Goal: Information Seeking & Learning: Understand process/instructions

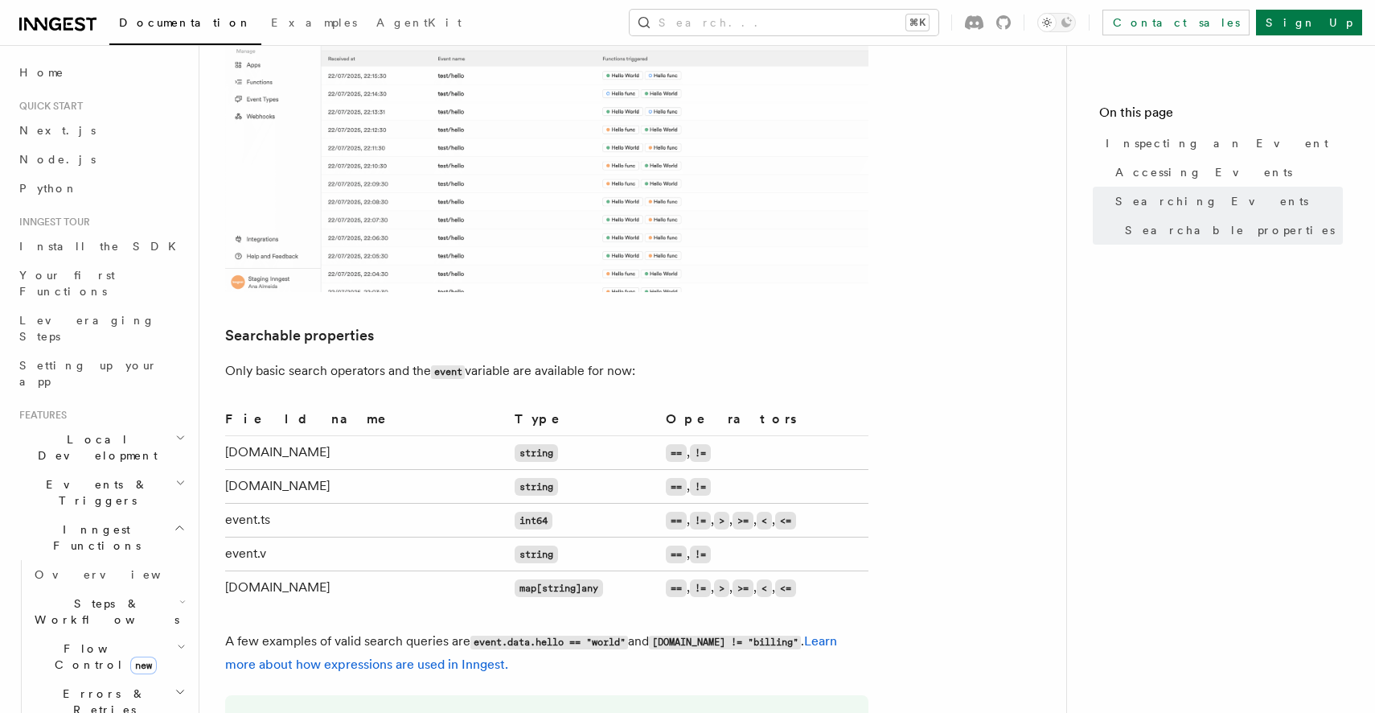
scroll to position [1162, 0]
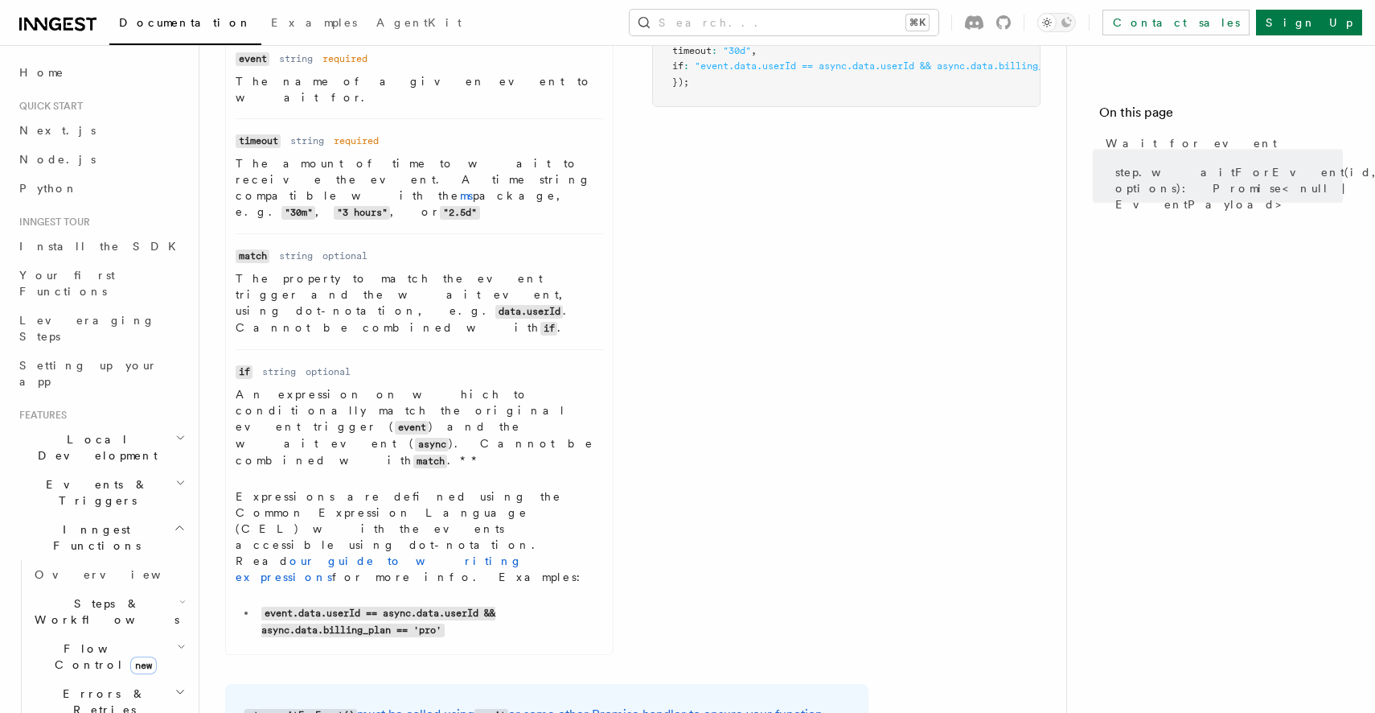
scroll to position [428, 0]
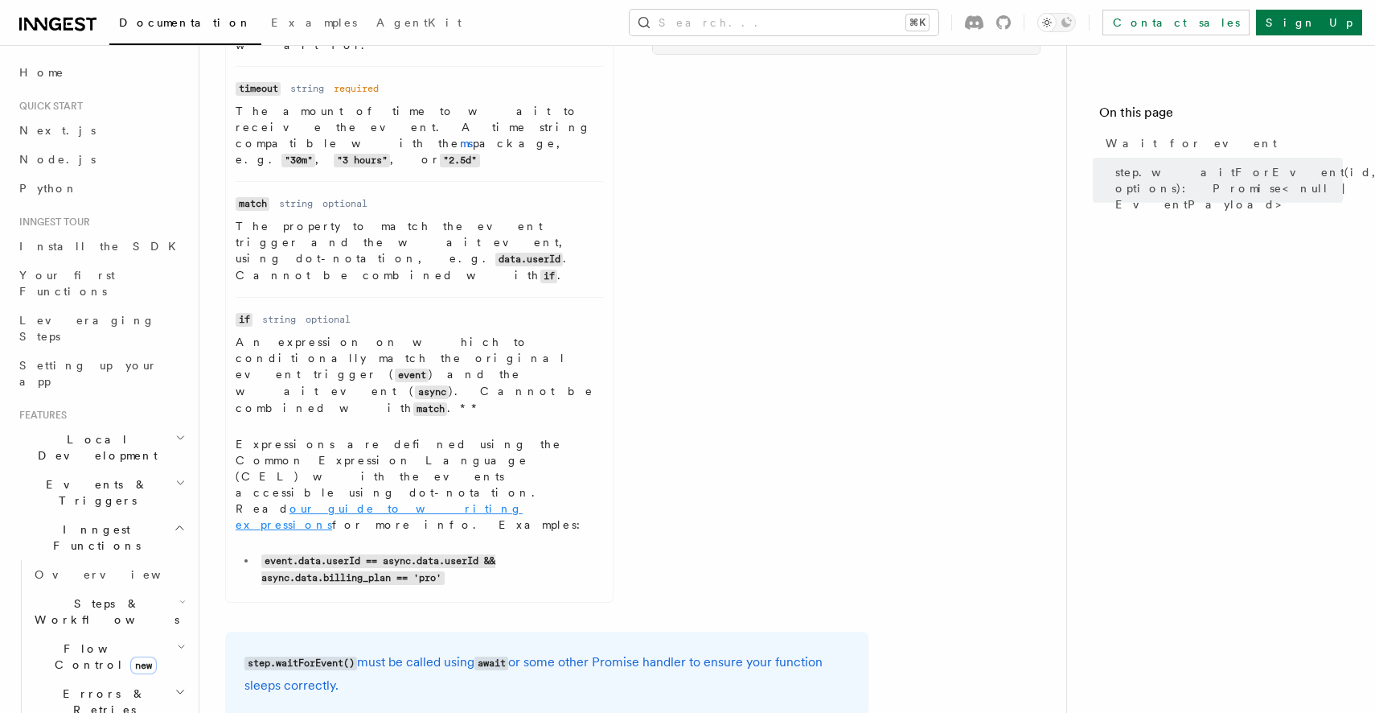
click at [523, 502] on link "our guide to writing expressions" at bounding box center [379, 516] width 287 height 29
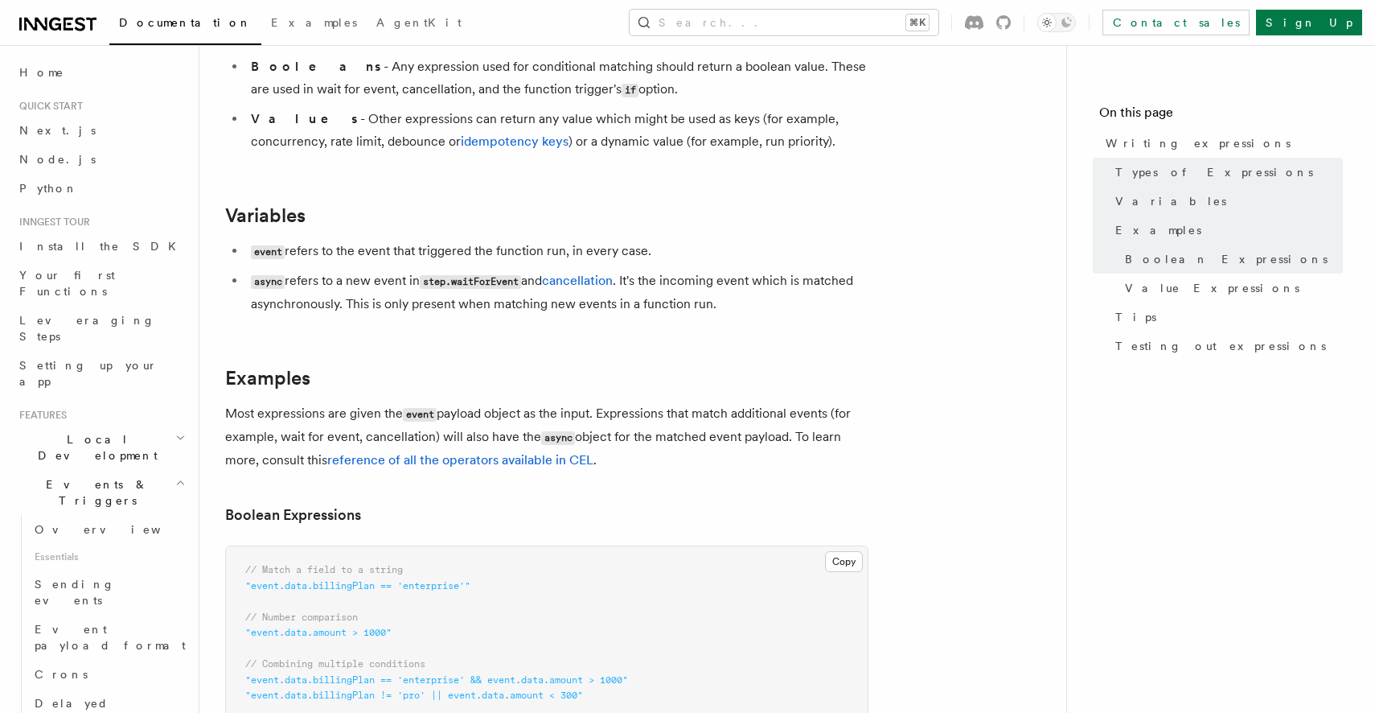
scroll to position [419, 0]
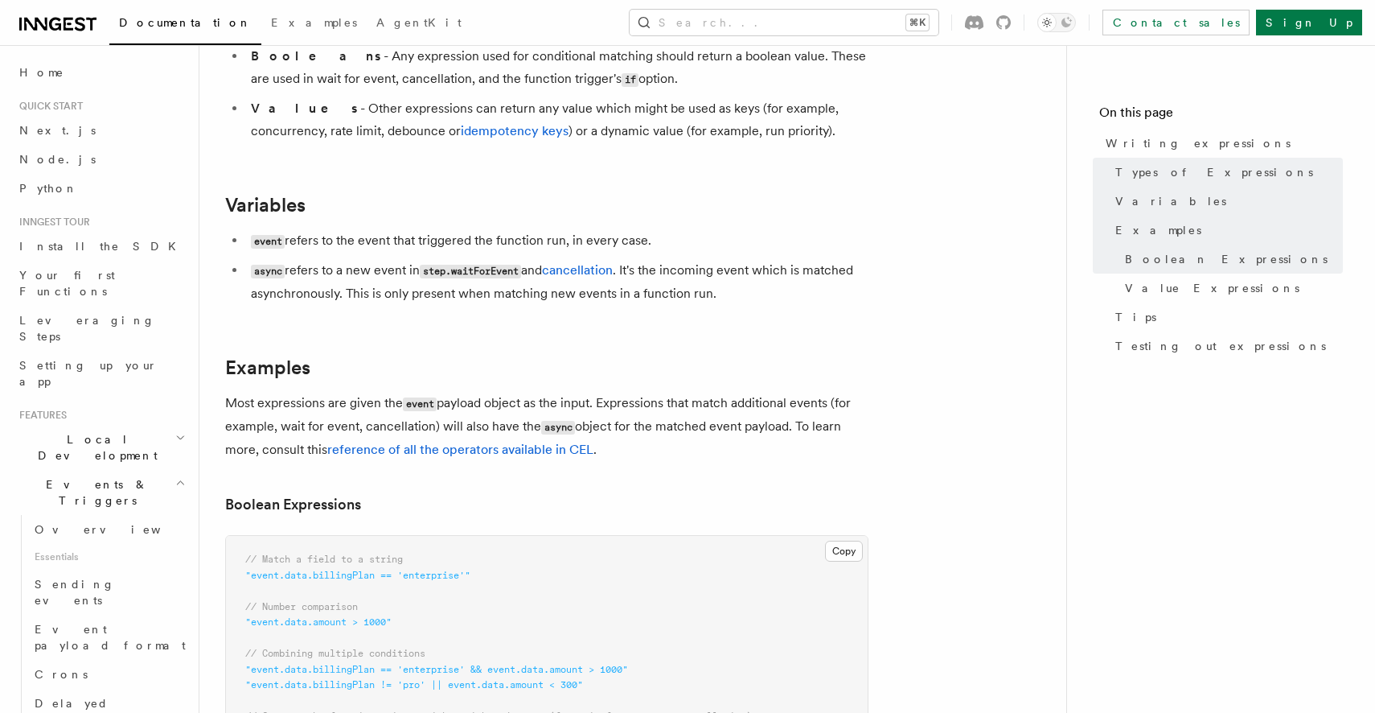
drag, startPoint x: 765, startPoint y: 290, endPoint x: 733, endPoint y: 242, distance: 56.9
click at [733, 242] on ul "event refers to the event that triggered the function run, in every case. async…" at bounding box center [546, 267] width 643 height 76
click at [733, 242] on li "event refers to the event that triggered the function run, in every case." at bounding box center [557, 240] width 622 height 23
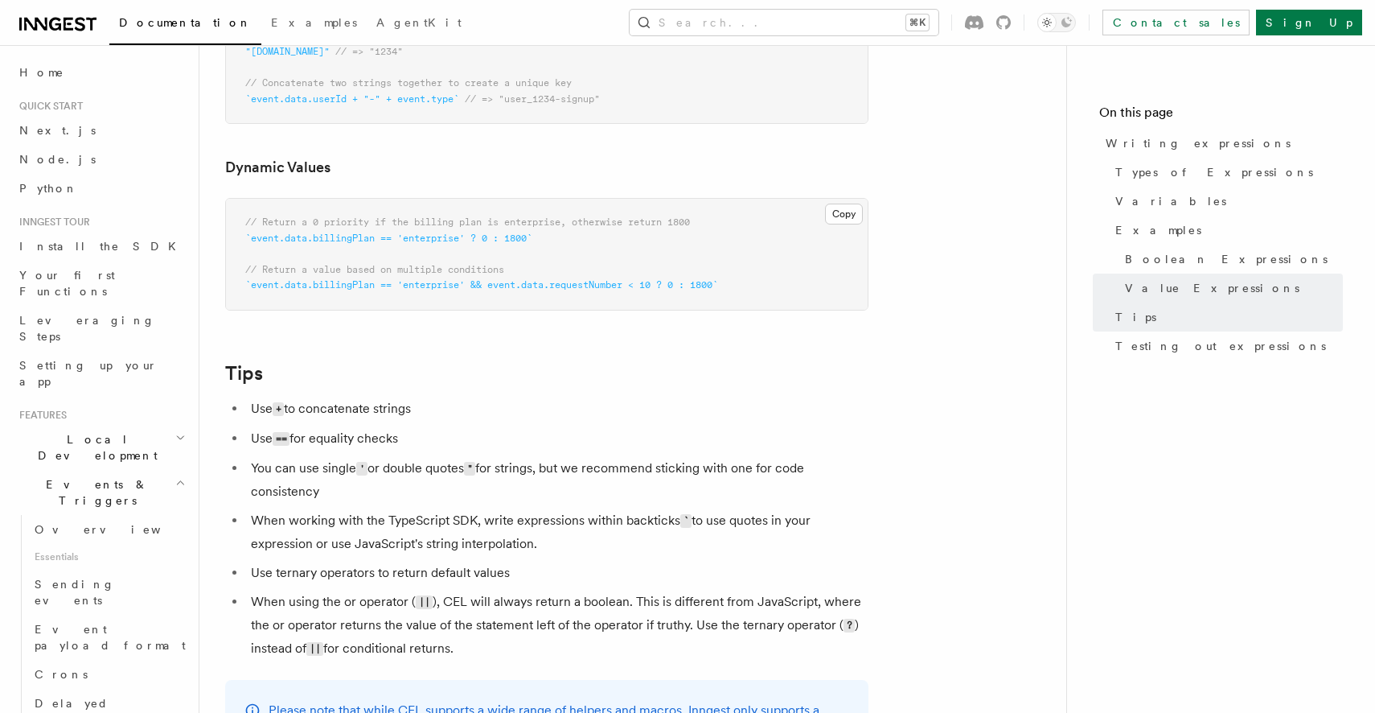
scroll to position [1431, 0]
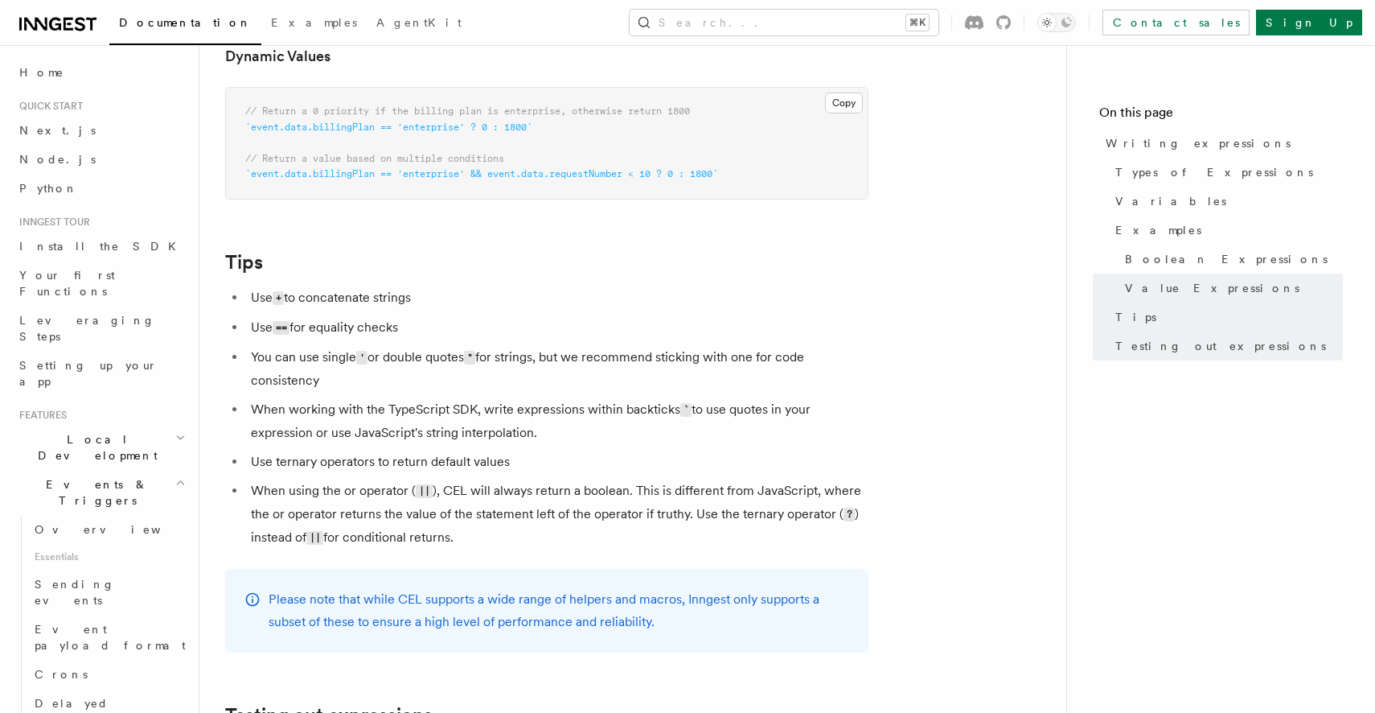
drag, startPoint x: 766, startPoint y: 428, endPoint x: 714, endPoint y: 378, distance: 71.7
click at [714, 378] on ul "Use + to concatenate strings Use == for equality checks You can use single ' or…" at bounding box center [546, 417] width 643 height 263
click at [714, 378] on li "You can use single ' or double quotes " for strings, but we recommend sticking …" at bounding box center [557, 369] width 622 height 46
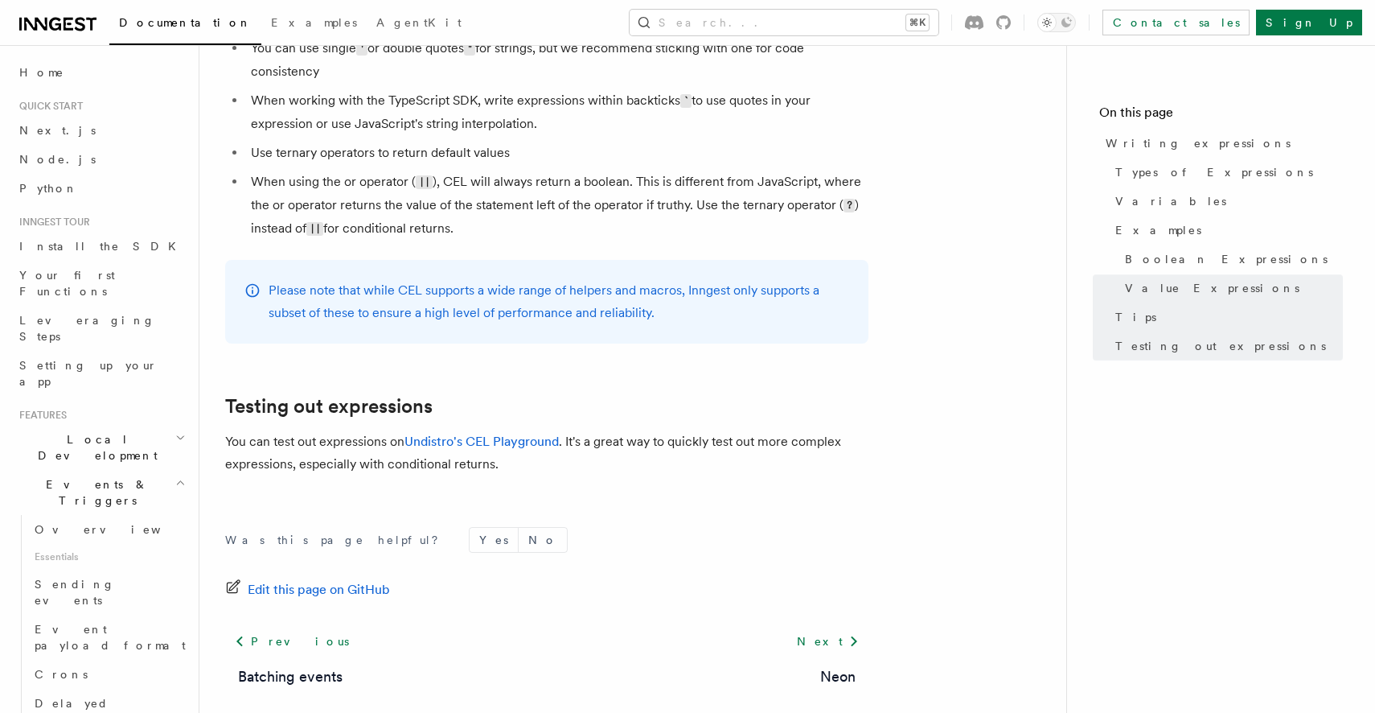
scroll to position [1817, 0]
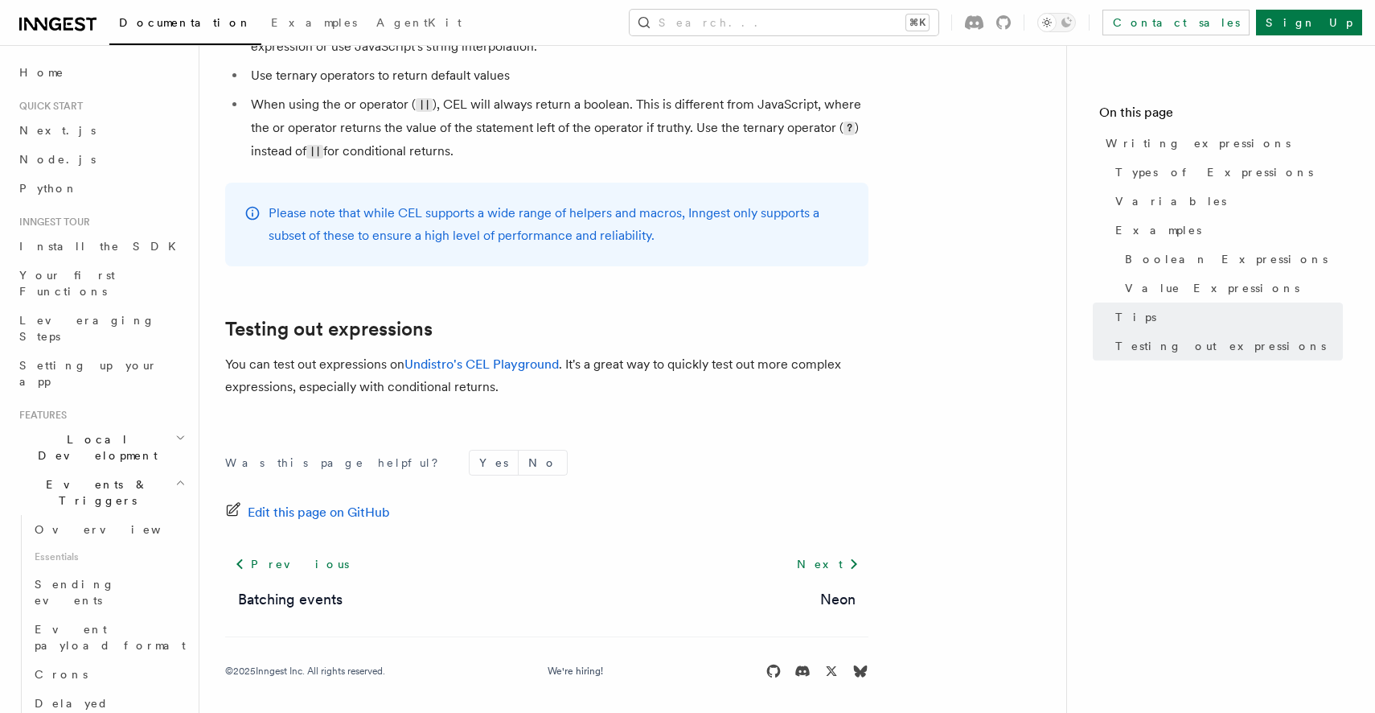
click at [512, 385] on p "You can test out expressions on Undistro's CEL Playground . It's a great way to…" at bounding box center [546, 375] width 643 height 45
click at [512, 378] on p "You can test out expressions on Undistro's CEL Playground . It's a great way to…" at bounding box center [546, 375] width 643 height 45
click at [509, 371] on link "Undistro's CEL Playground" at bounding box center [482, 363] width 154 height 15
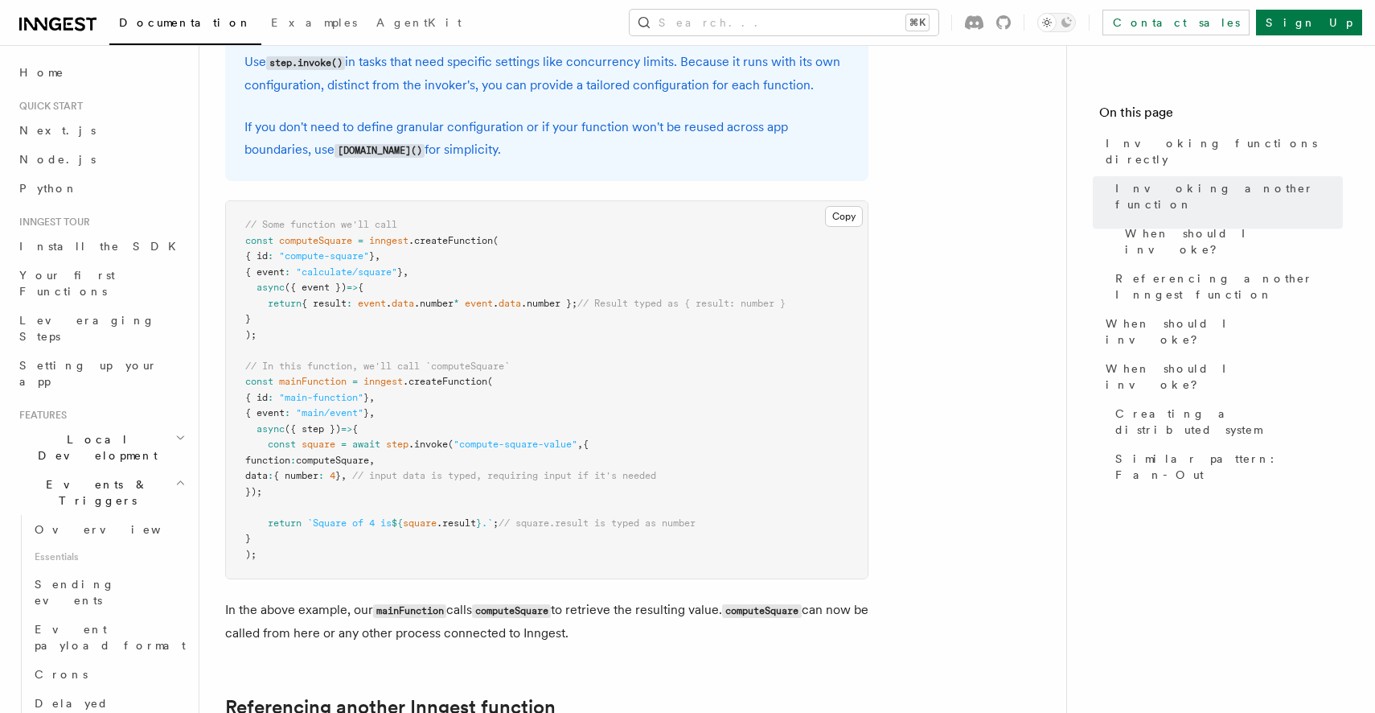
scroll to position [485, 0]
click at [854, 211] on button "Copy Copied" at bounding box center [844, 215] width 38 height 21
